Goal: Task Accomplishment & Management: Complete application form

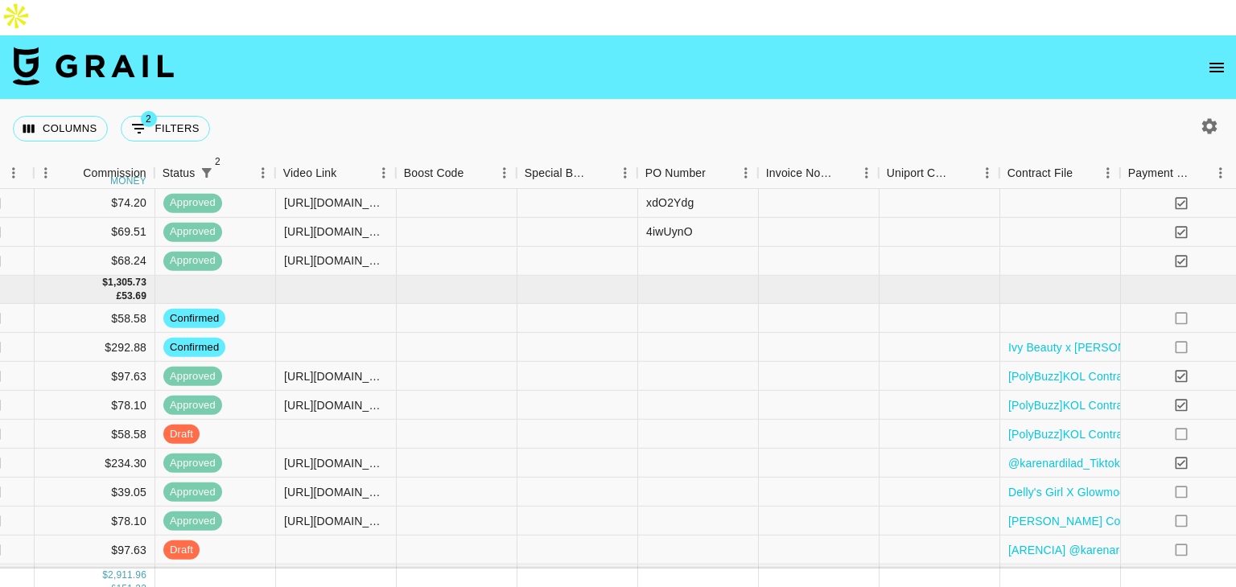
scroll to position [134, 1869]
click at [339, 304] on div at bounding box center [335, 318] width 121 height 29
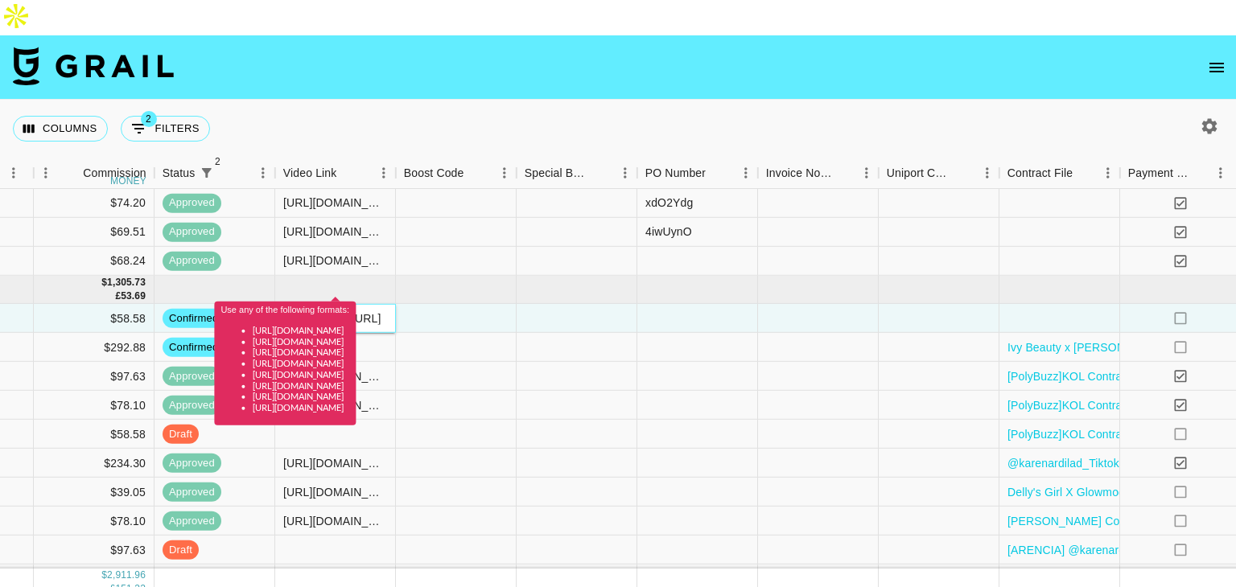
scroll to position [0, 0]
click at [377, 312] on input "[DOMAIN_NAME][URL]" at bounding box center [335, 318] width 118 height 13
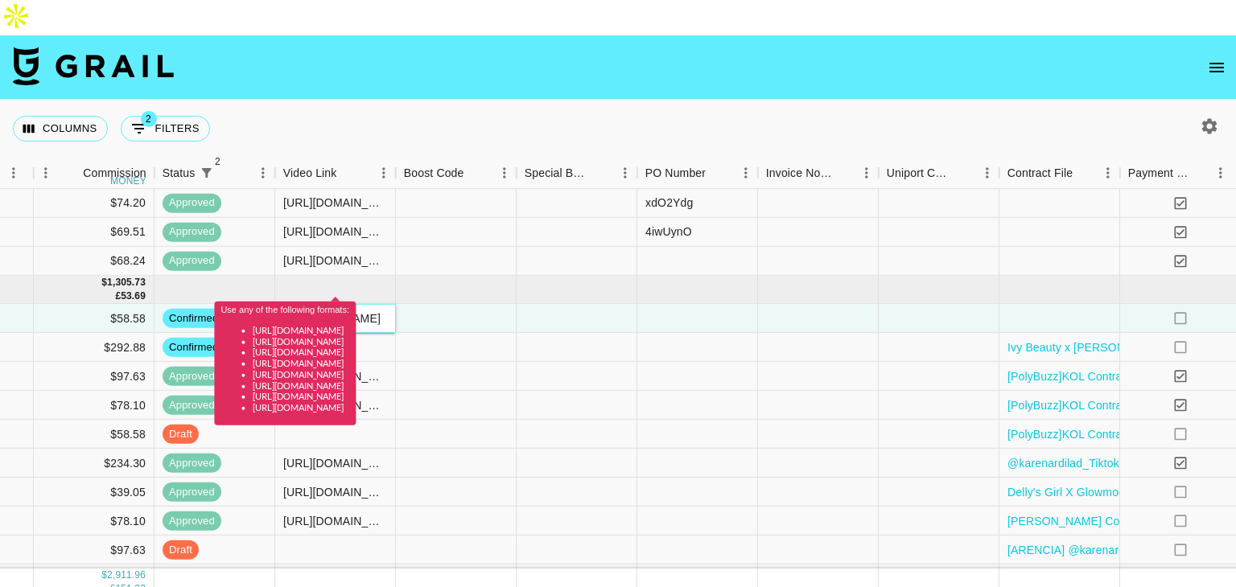
click at [377, 312] on input "[DOMAIN_NAME][URL]" at bounding box center [335, 318] width 118 height 13
paste input "[URL][DOMAIN_NAME]"
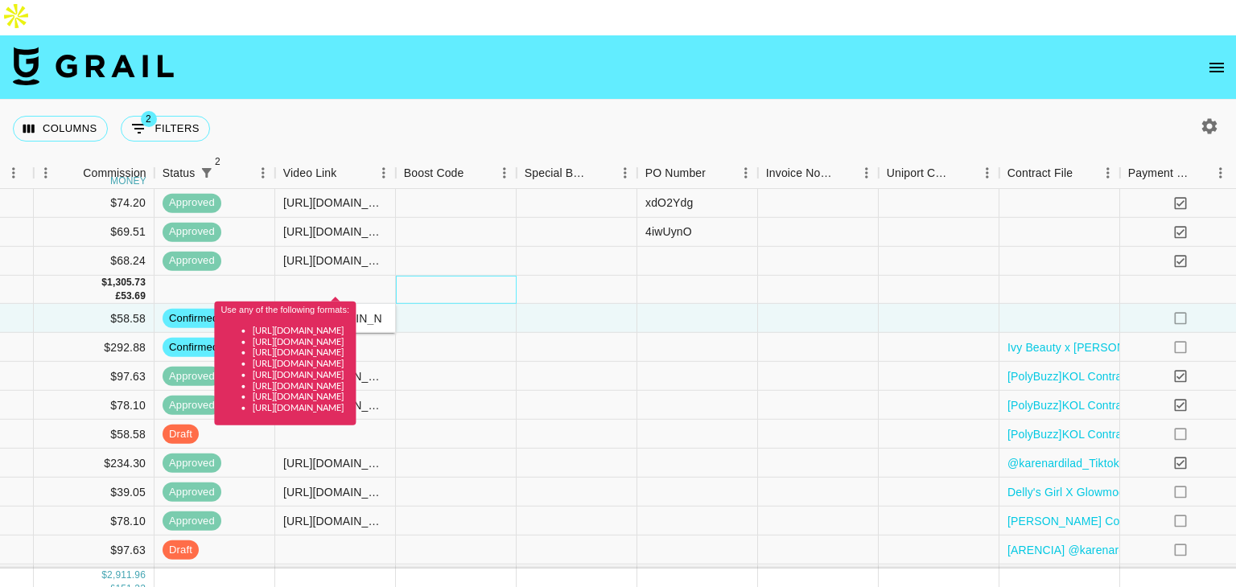
click at [484, 276] on div at bounding box center [456, 290] width 121 height 28
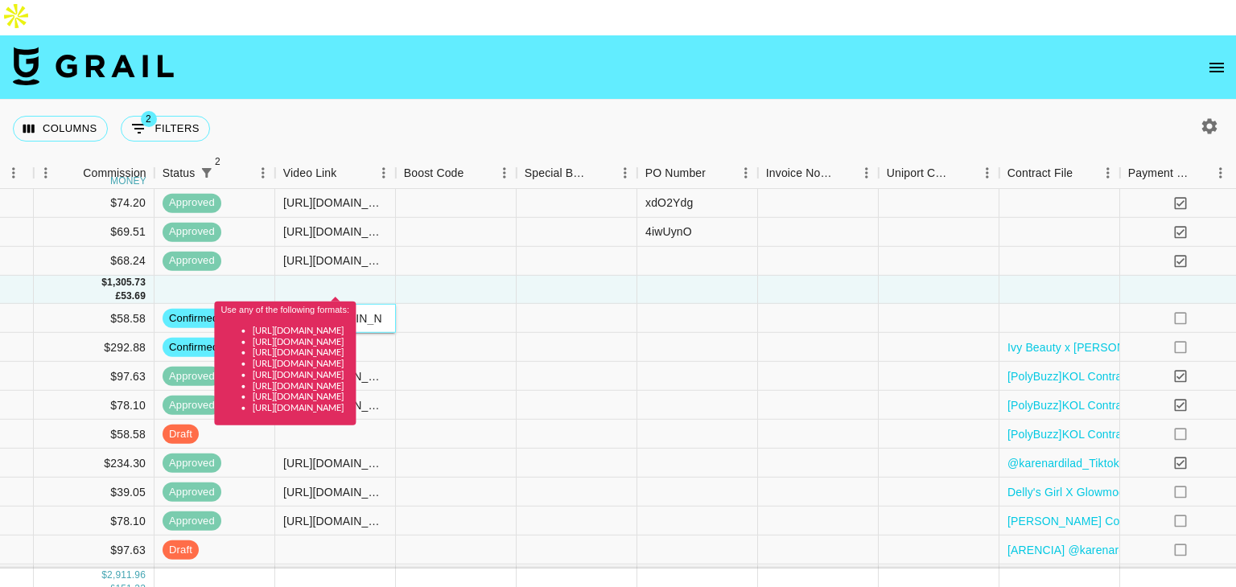
click at [364, 304] on div "[URL][DOMAIN_NAME]" at bounding box center [335, 318] width 121 height 29
click at [346, 312] on input "[URL][DOMAIN_NAME]" at bounding box center [335, 318] width 118 height 13
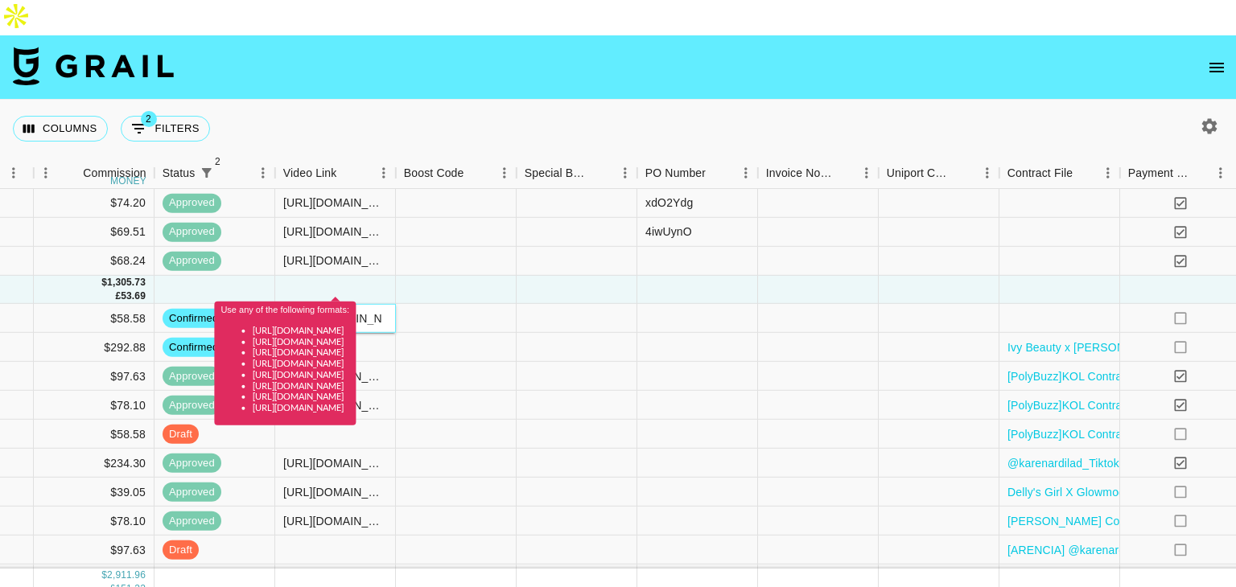
click at [346, 312] on input "[URL][DOMAIN_NAME]" at bounding box center [335, 318] width 118 height 13
paste input "[DOMAIN_NAME][URL]"
type input "[URL][DOMAIN_NAME]"
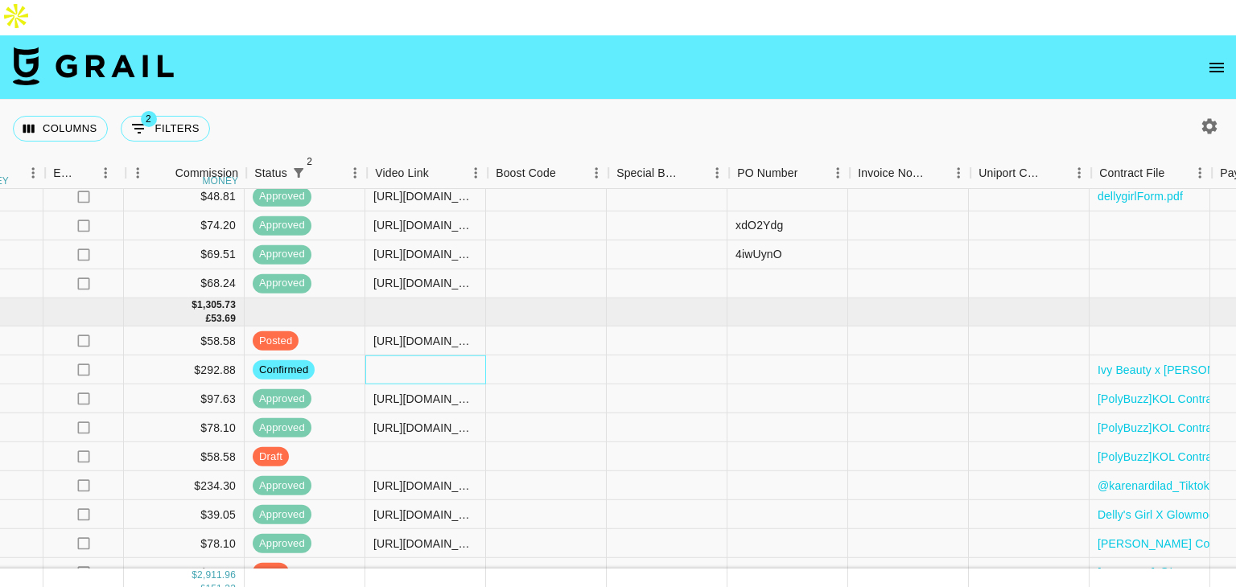
scroll to position [111, 1776]
click at [1168, 327] on div at bounding box center [1152, 341] width 121 height 29
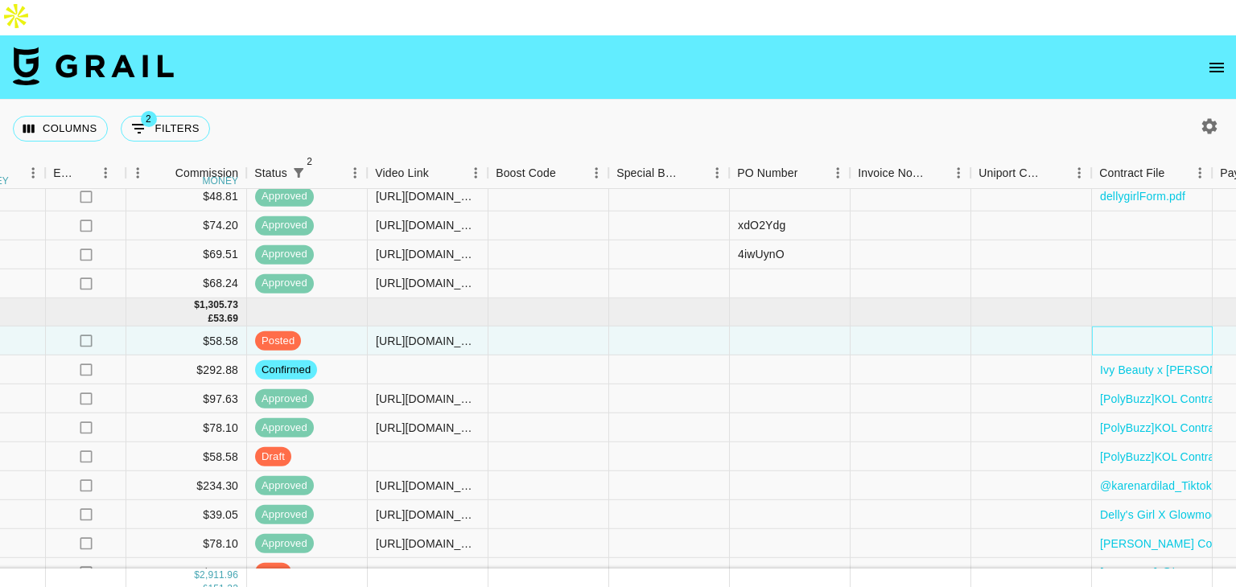
click at [1168, 327] on div at bounding box center [1152, 341] width 121 height 29
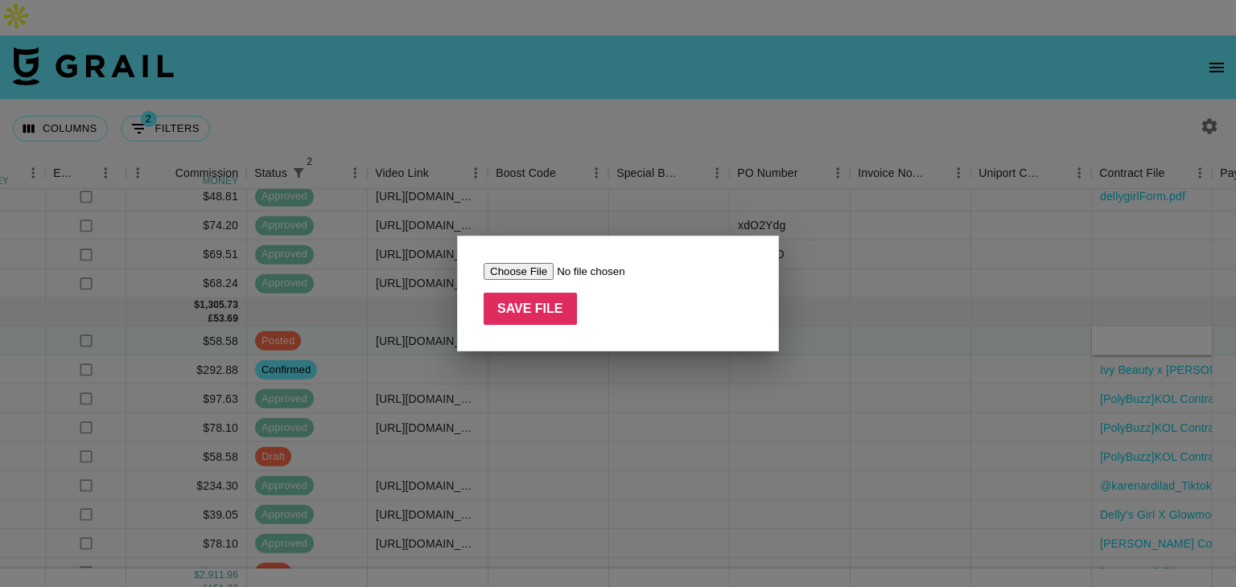
click at [523, 275] on input "file" at bounding box center [586, 271] width 204 height 17
type input "C:\fakepath\angel_signed.pdf"
click at [557, 313] on input "Save File" at bounding box center [530, 309] width 93 height 32
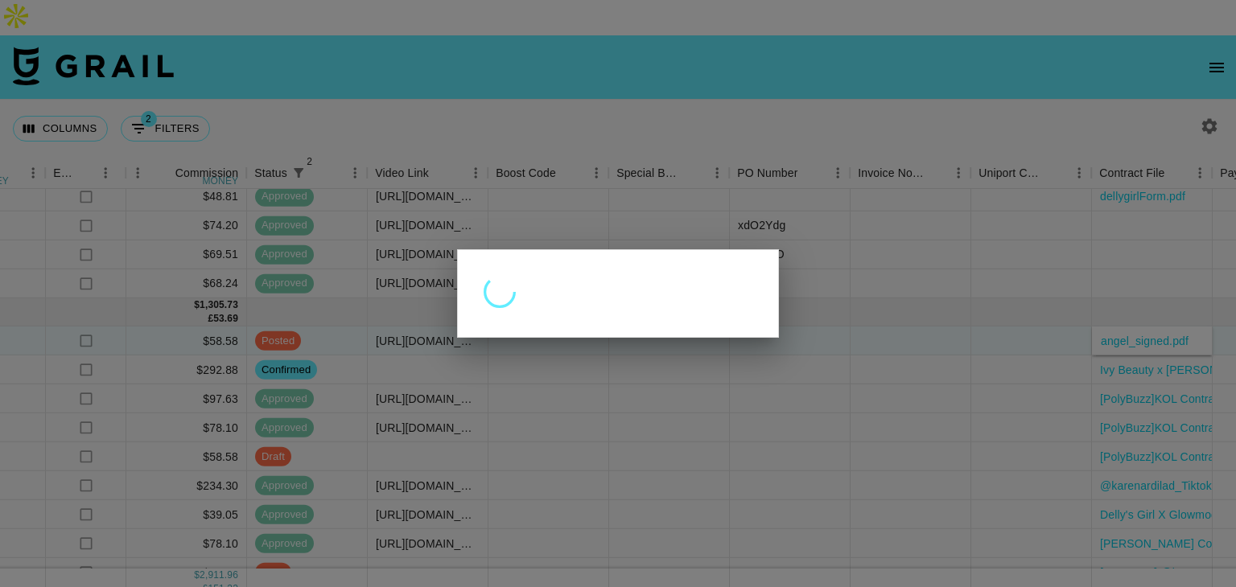
click at [957, 274] on div at bounding box center [618, 293] width 1236 height 587
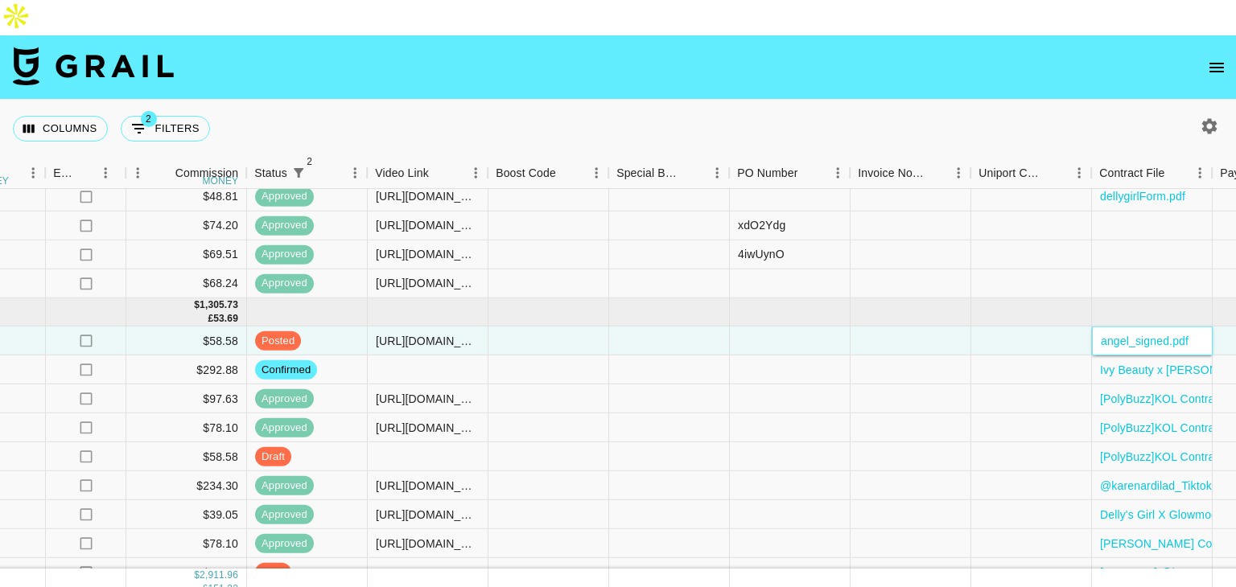
scroll to position [111, 2192]
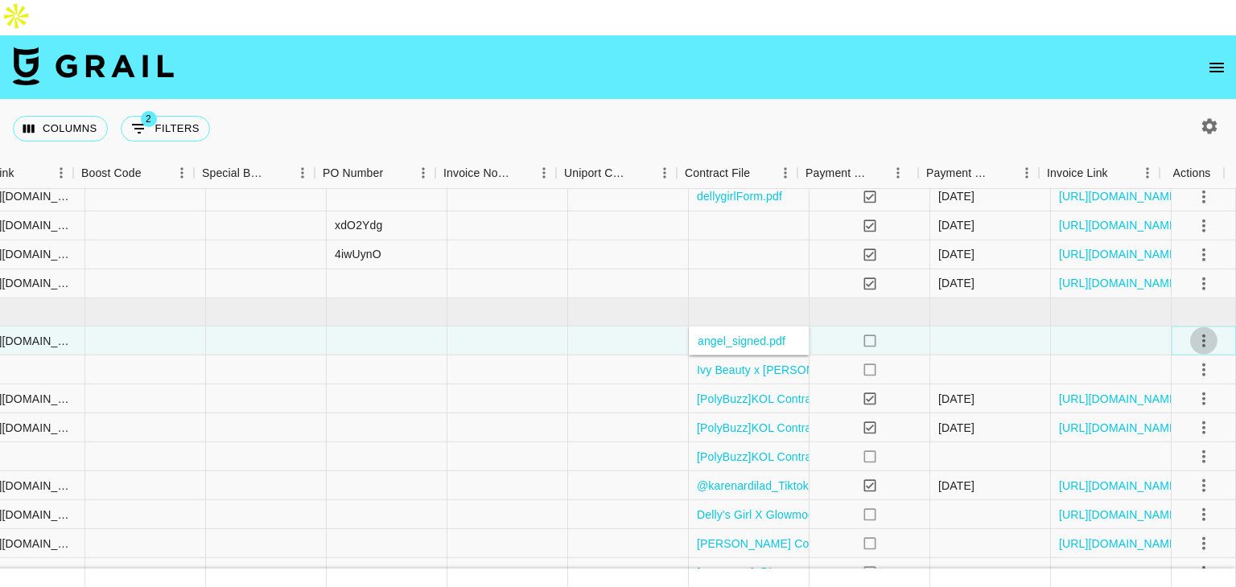
click at [1199, 331] on icon "select merge strategy" at bounding box center [1203, 340] width 19 height 19
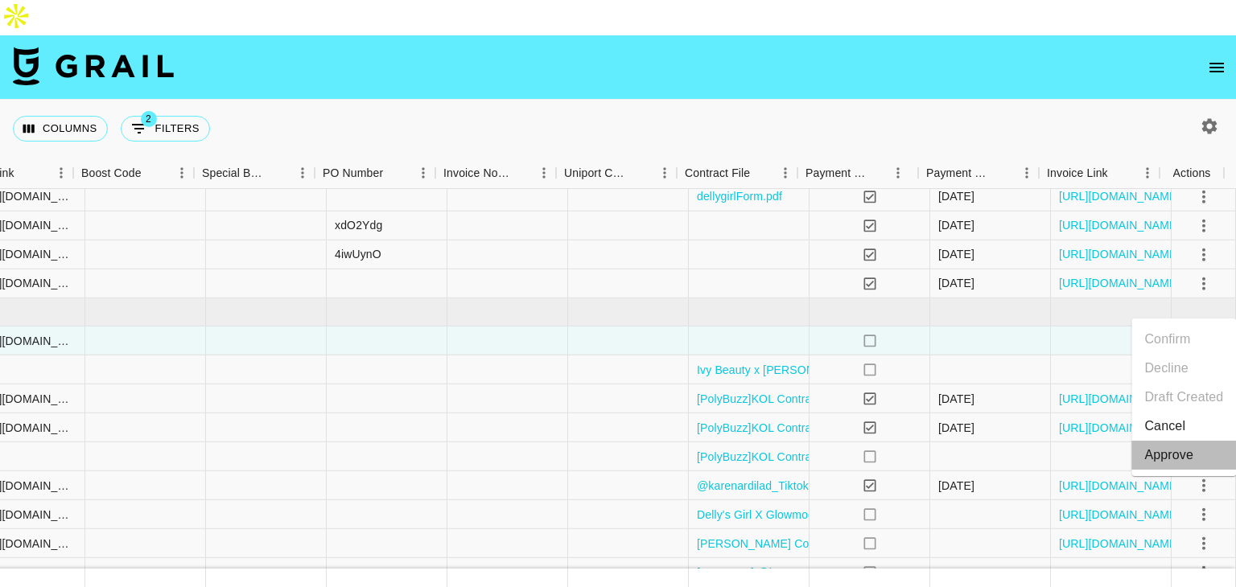
click at [1171, 453] on div "Approve" at bounding box center [1168, 455] width 49 height 19
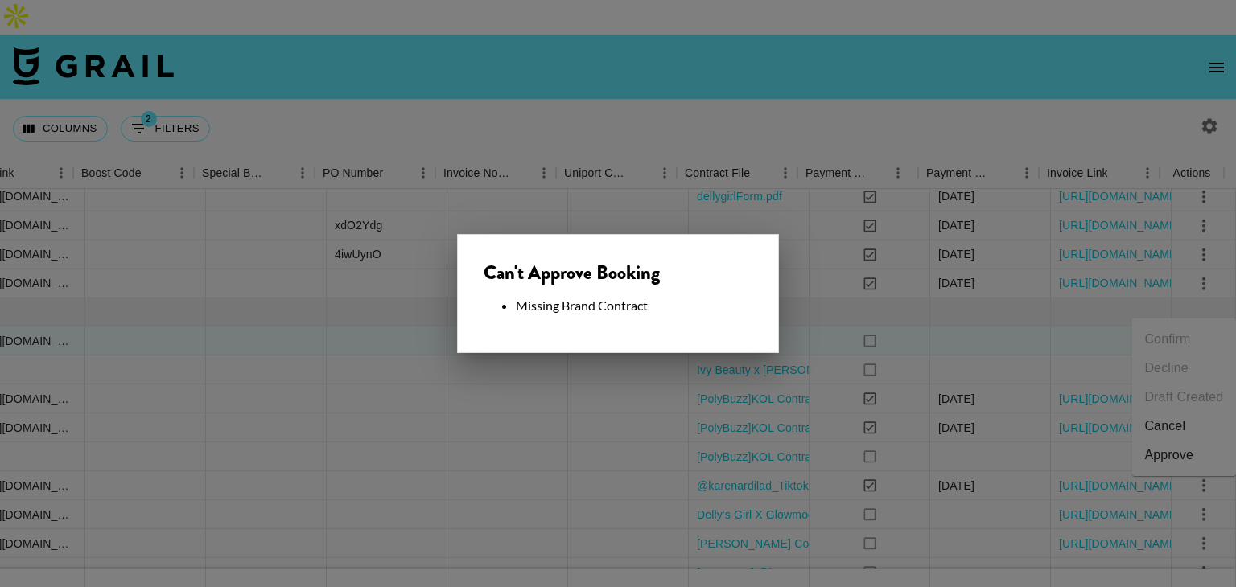
click at [898, 286] on div at bounding box center [618, 293] width 1236 height 587
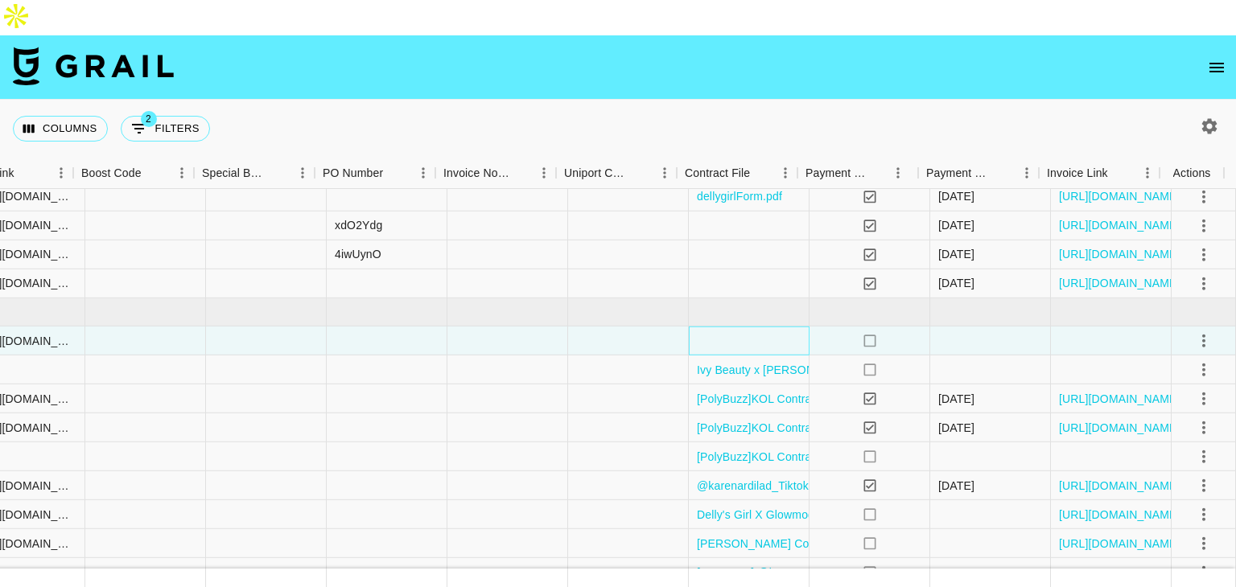
click at [750, 327] on div at bounding box center [749, 341] width 121 height 29
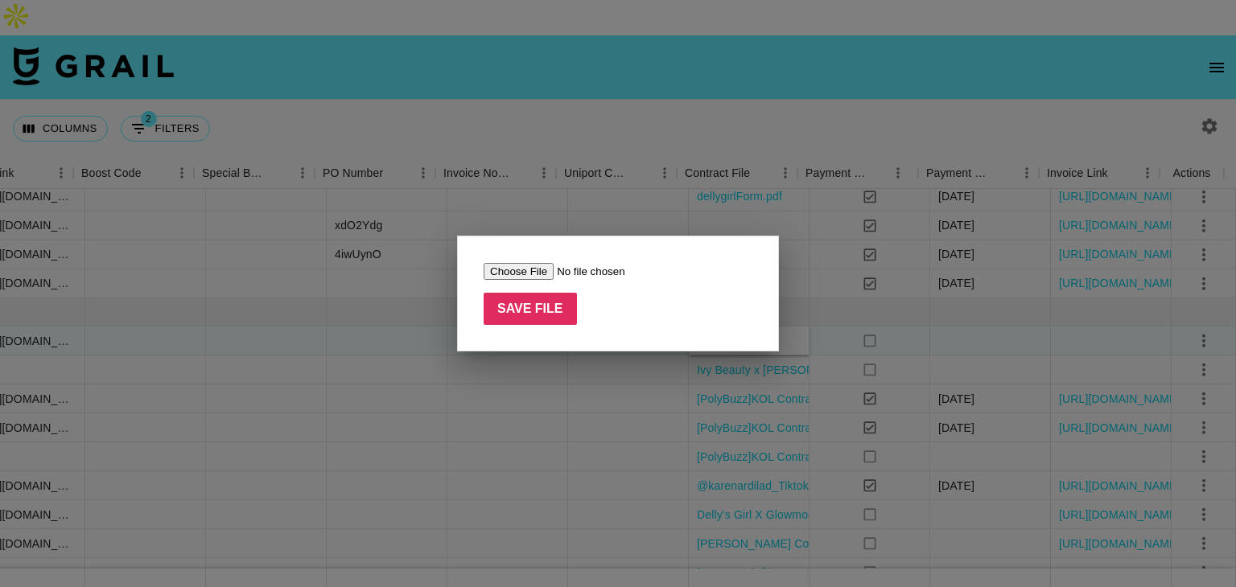
click at [529, 276] on input "file" at bounding box center [586, 271] width 204 height 17
type input "C:\fakepath\angel_signed.pdf"
click at [510, 307] on input "Save File" at bounding box center [530, 309] width 93 height 32
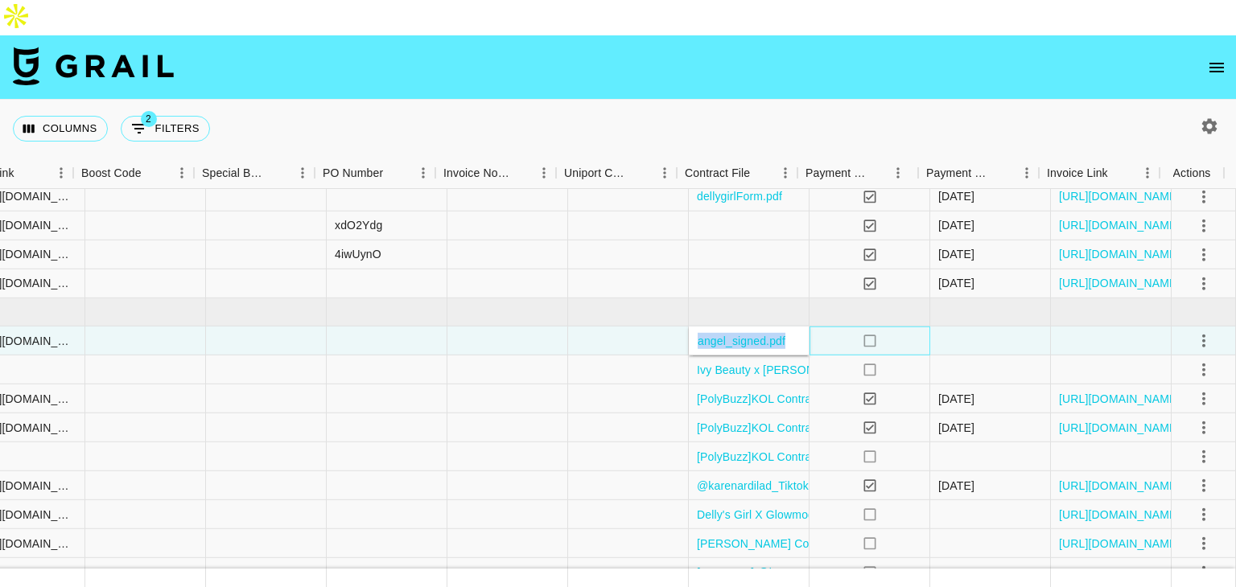
click at [809, 327] on div "no" at bounding box center [869, 341] width 121 height 29
click at [1194, 331] on icon "select merge strategy" at bounding box center [1203, 340] width 19 height 19
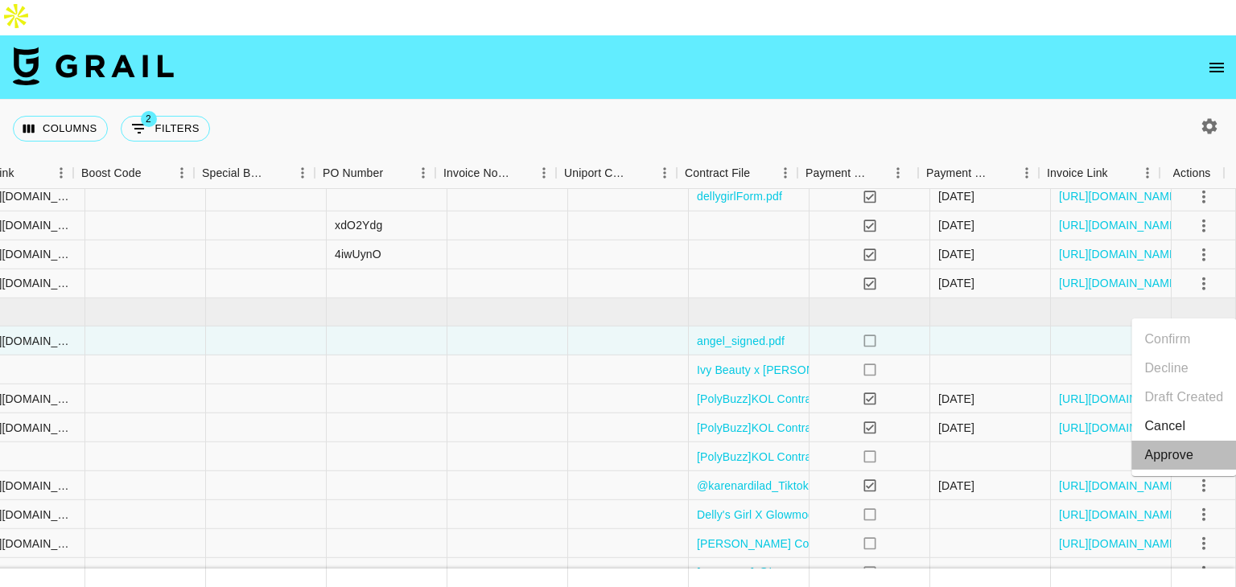
click at [1152, 451] on div "Approve" at bounding box center [1168, 455] width 49 height 19
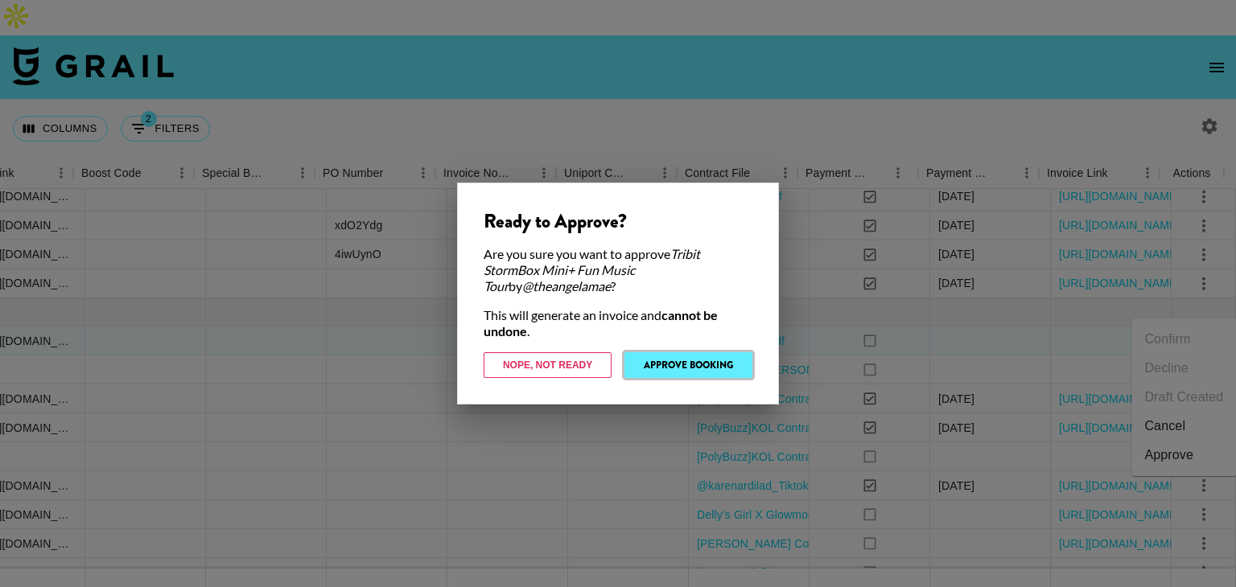
click at [685, 360] on button "Approve Booking" at bounding box center [688, 365] width 128 height 26
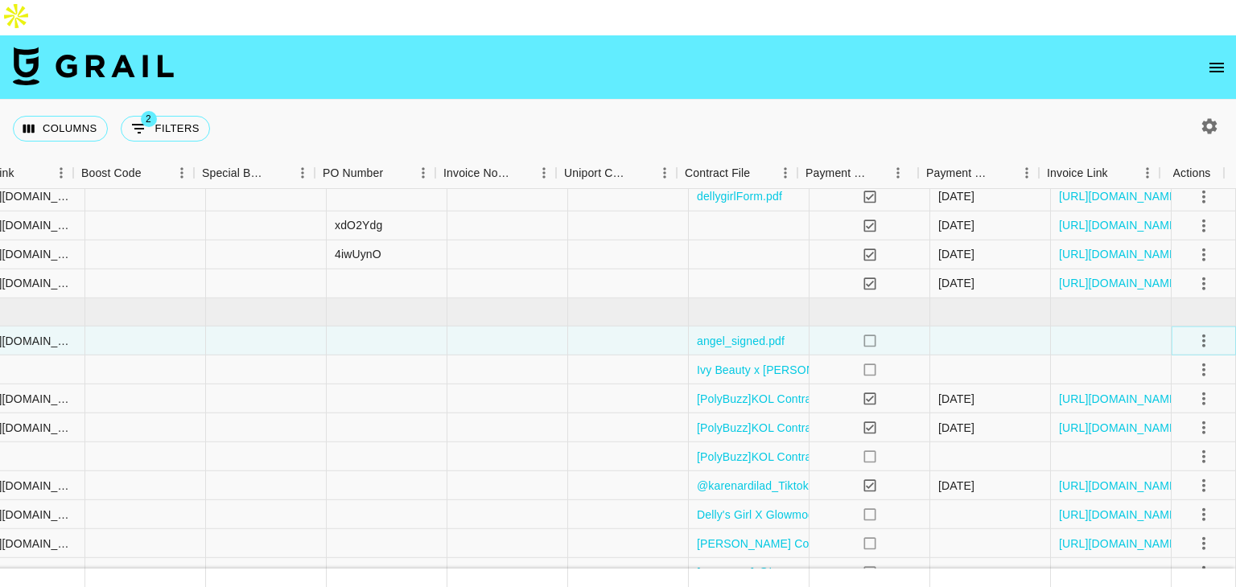
click at [1194, 331] on icon "select merge strategy" at bounding box center [1203, 340] width 19 height 19
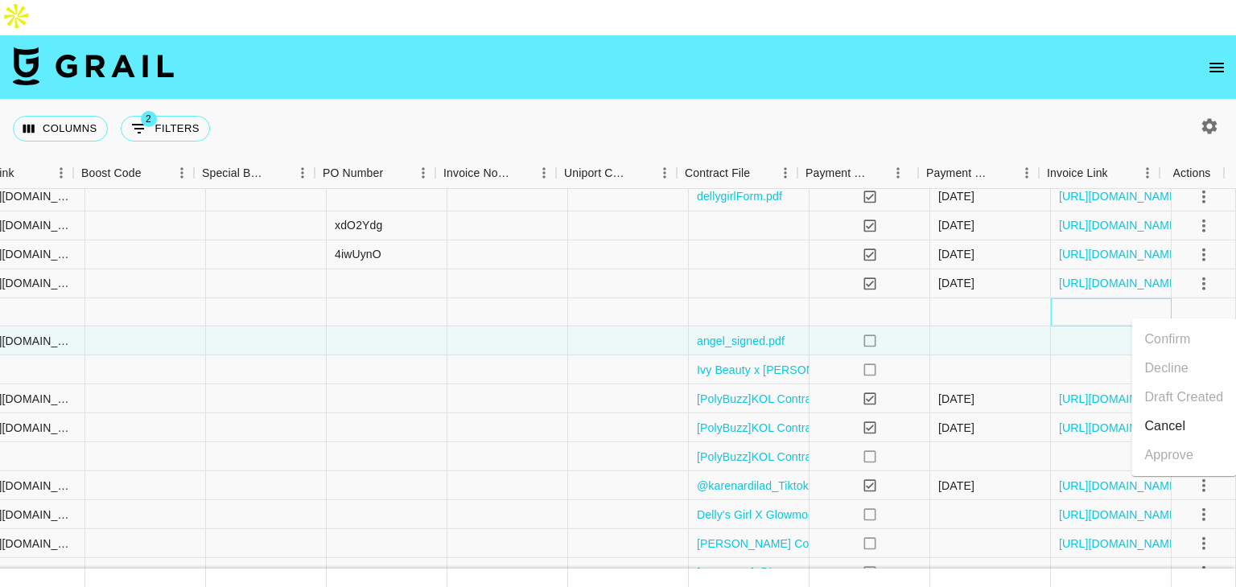
click at [1127, 298] on div at bounding box center [1111, 312] width 121 height 28
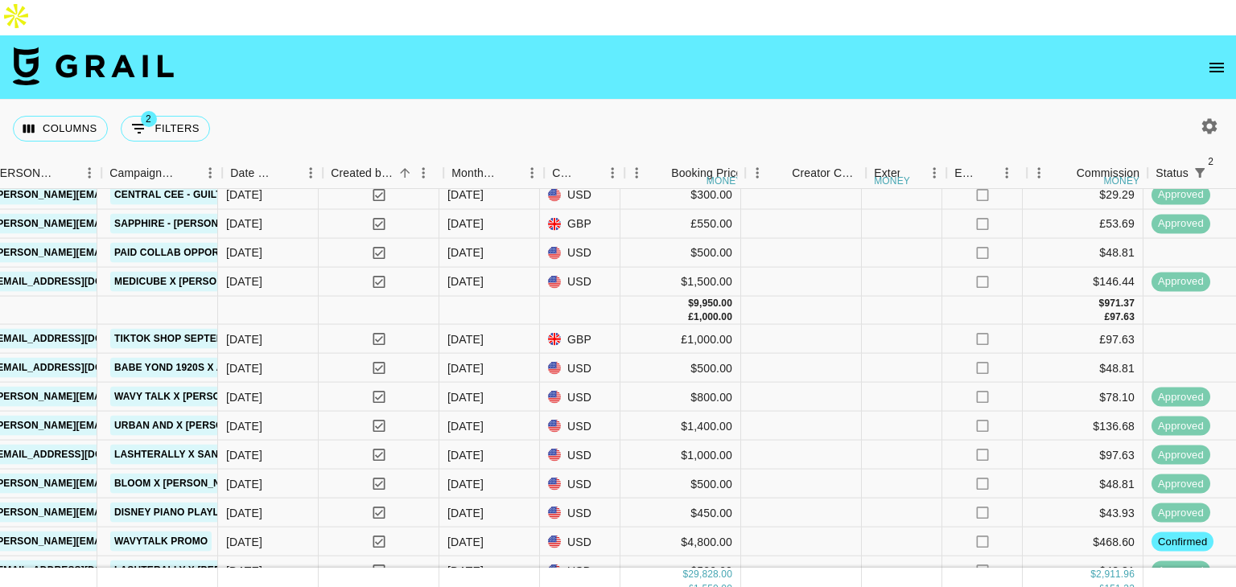
scroll to position [518, 875]
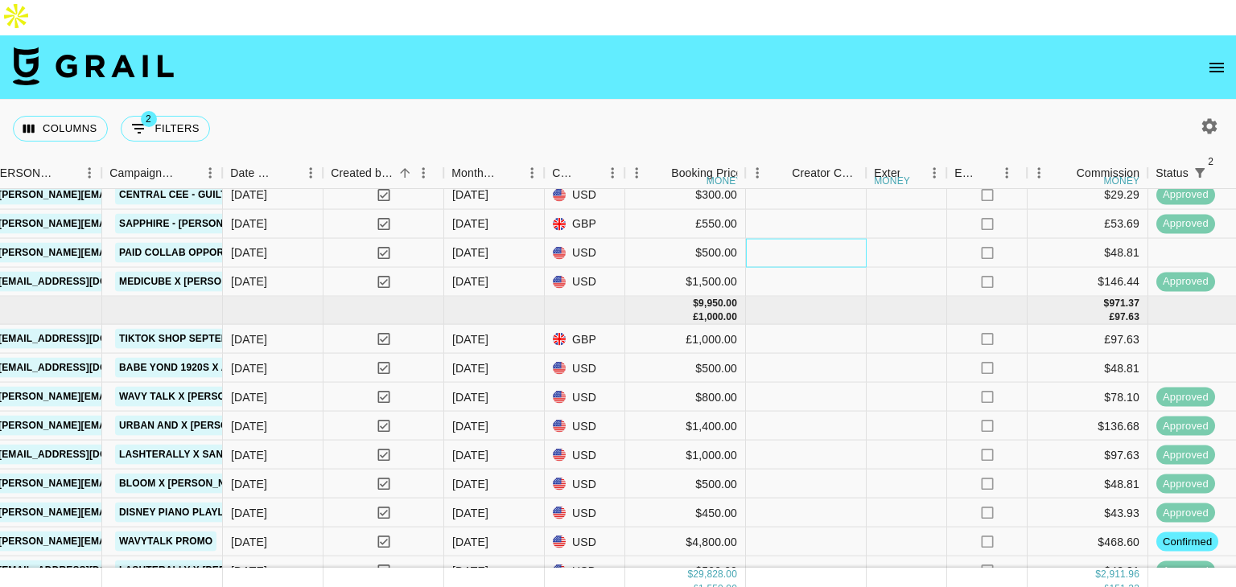
click at [848, 239] on div at bounding box center [806, 253] width 121 height 29
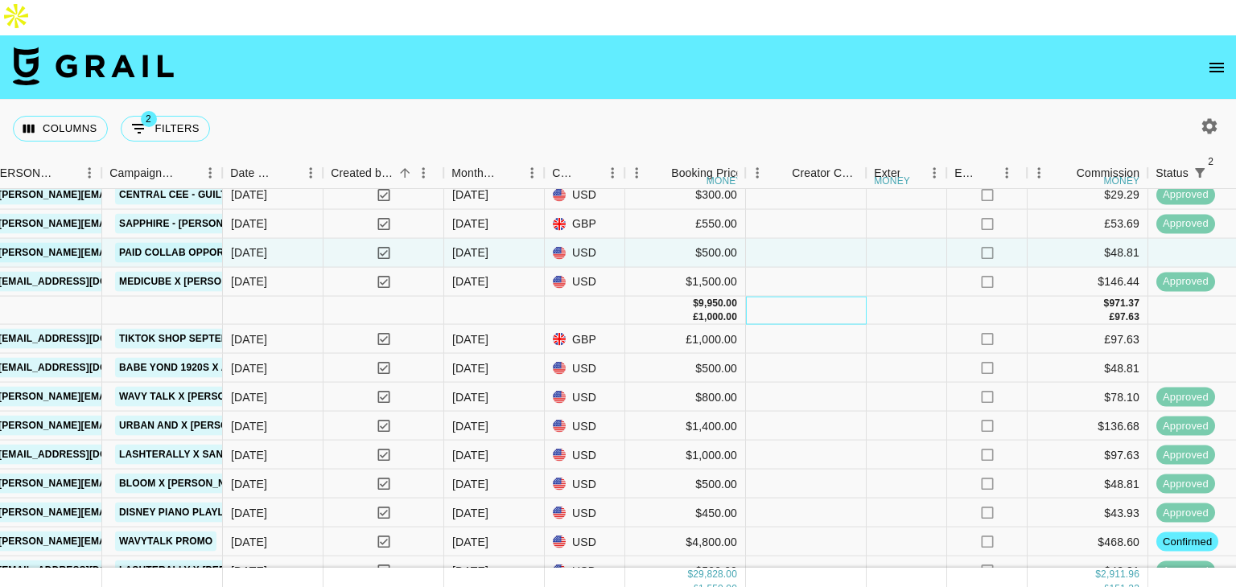
click at [856, 297] on div at bounding box center [806, 311] width 121 height 28
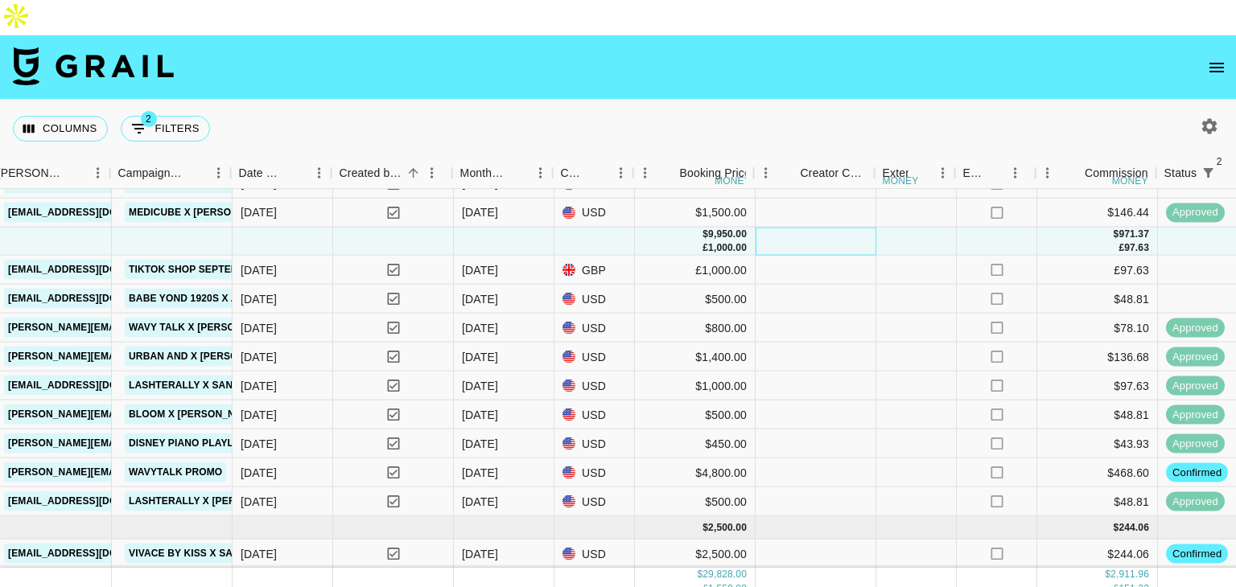
scroll to position [599, 862]
